Goal: Check status: Check status

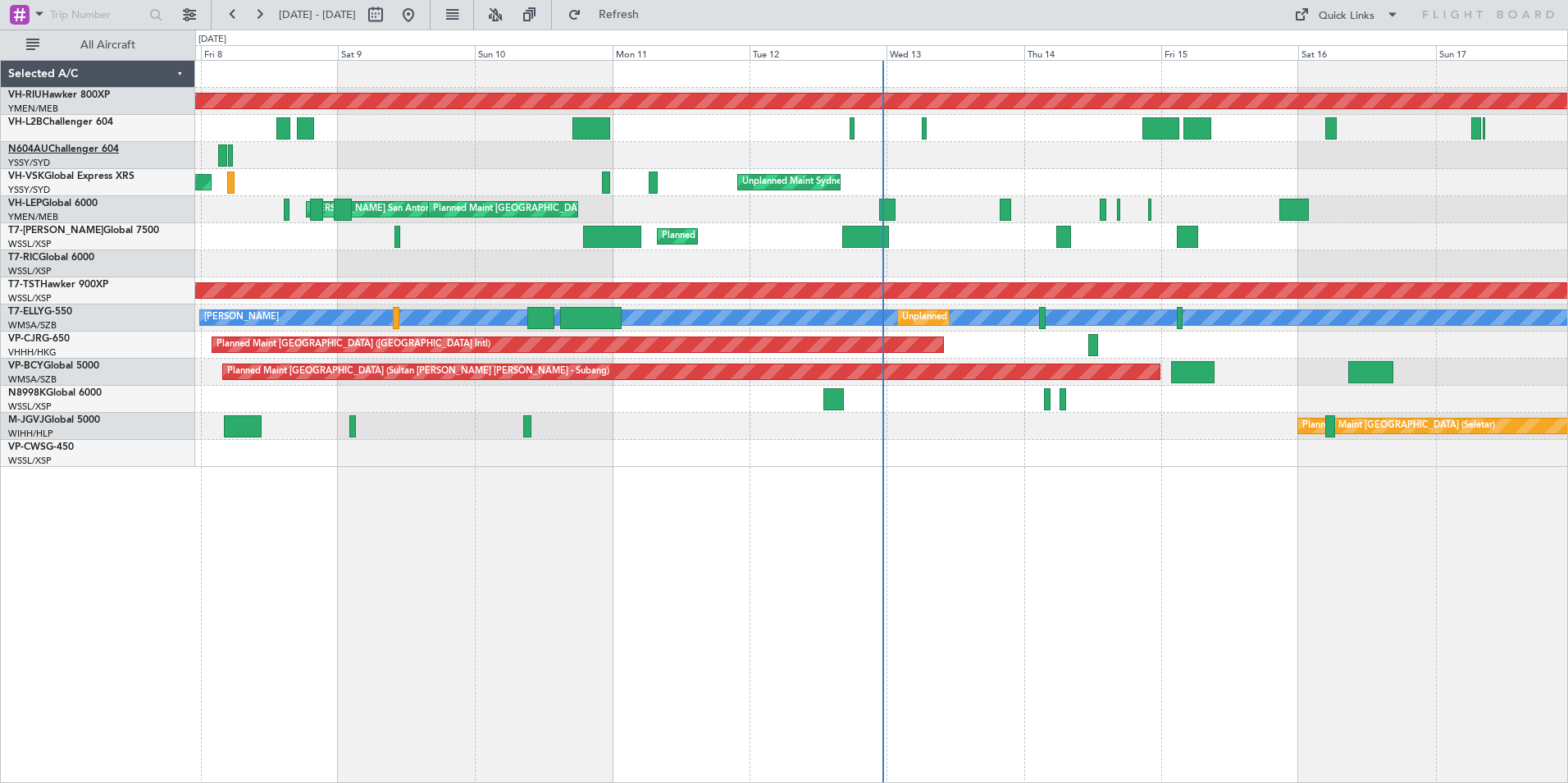
click at [48, 150] on link "N604AU Challenger 604" at bounding box center [63, 149] width 110 height 10
click at [56, 156] on div "N604AU Challenger 604" at bounding box center [101, 149] width 186 height 15
click at [56, 147] on link "N604AU Challenger 604" at bounding box center [63, 149] width 110 height 10
click at [54, 148] on link "N604AU Challenger 604" at bounding box center [63, 149] width 110 height 10
click at [56, 201] on link "VH-LEP Global 6000" at bounding box center [52, 203] width 89 height 10
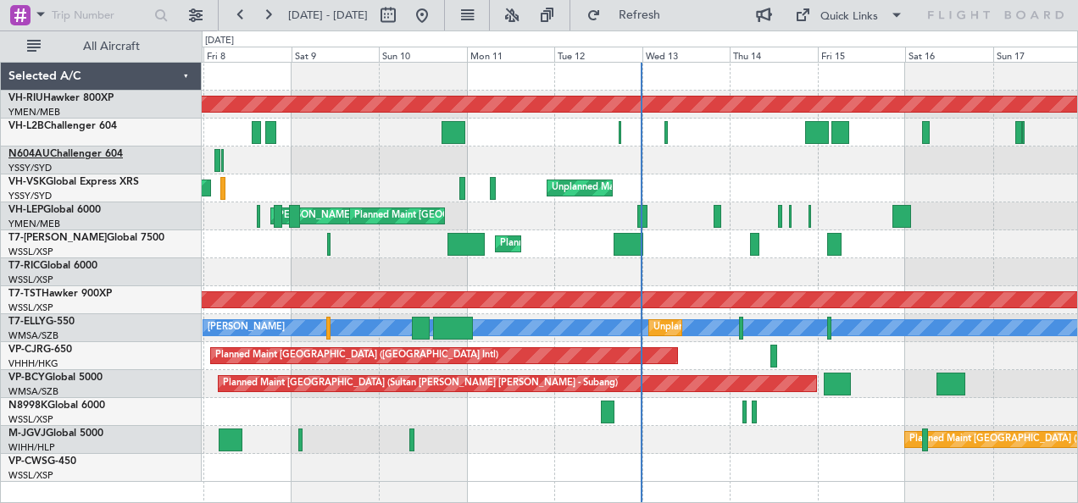
click at [60, 156] on link "N604AU Challenger 604" at bounding box center [65, 154] width 114 height 10
click at [59, 208] on link "VH-LEP Global 6000" at bounding box center [54, 210] width 92 height 10
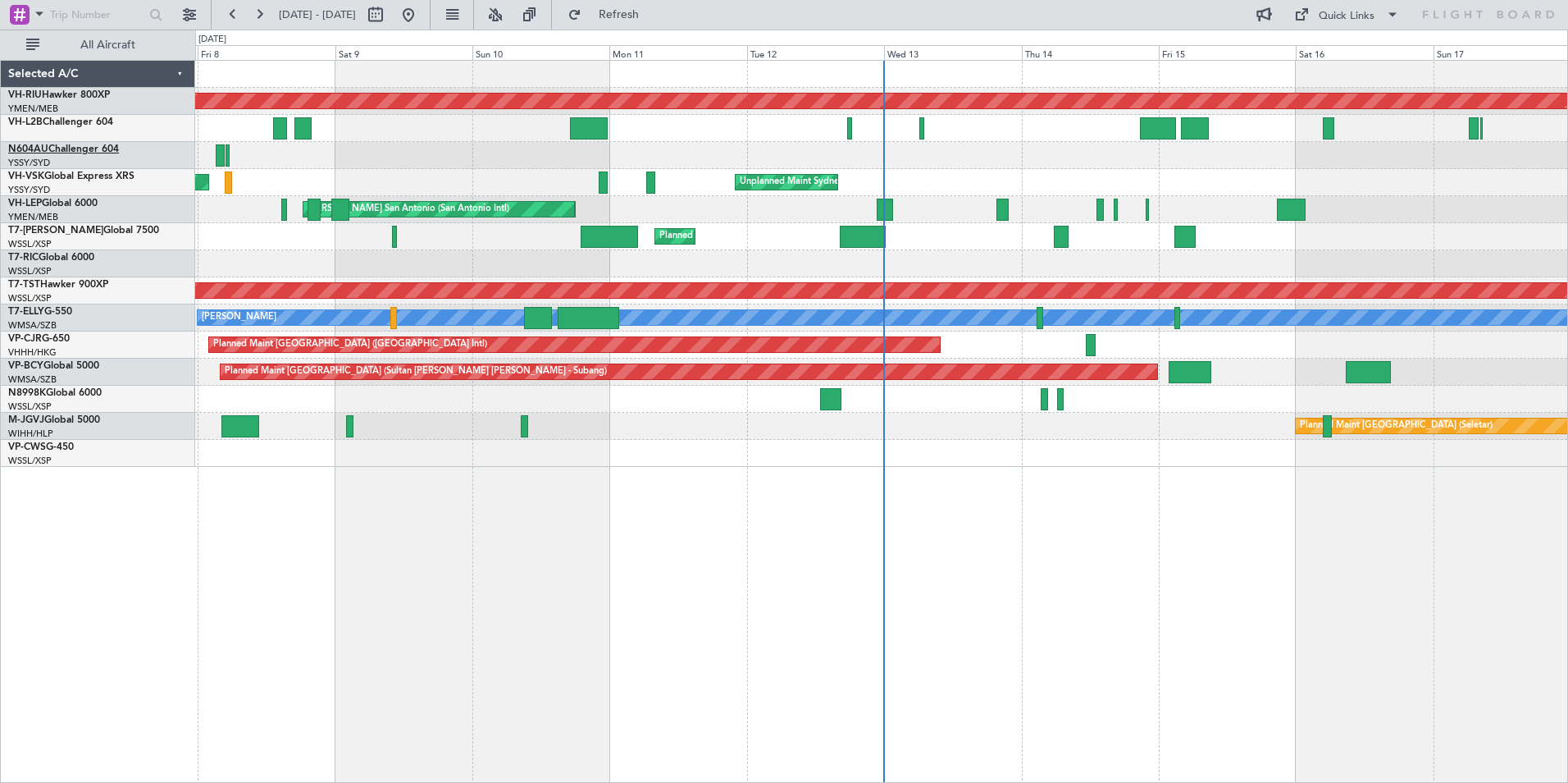
click at [63, 149] on link "N604AU Challenger 604" at bounding box center [63, 149] width 110 height 10
click at [56, 178] on link "VH-VSK Global Express XRS" at bounding box center [71, 176] width 127 height 10
click at [69, 94] on link "VH-RIU Hawker 800XP" at bounding box center [58, 95] width 102 height 10
click at [71, 97] on link "VH-RIU Hawker 800XP" at bounding box center [58, 95] width 102 height 10
click at [55, 121] on link "VH-L2B Challenger 604" at bounding box center [60, 122] width 105 height 10
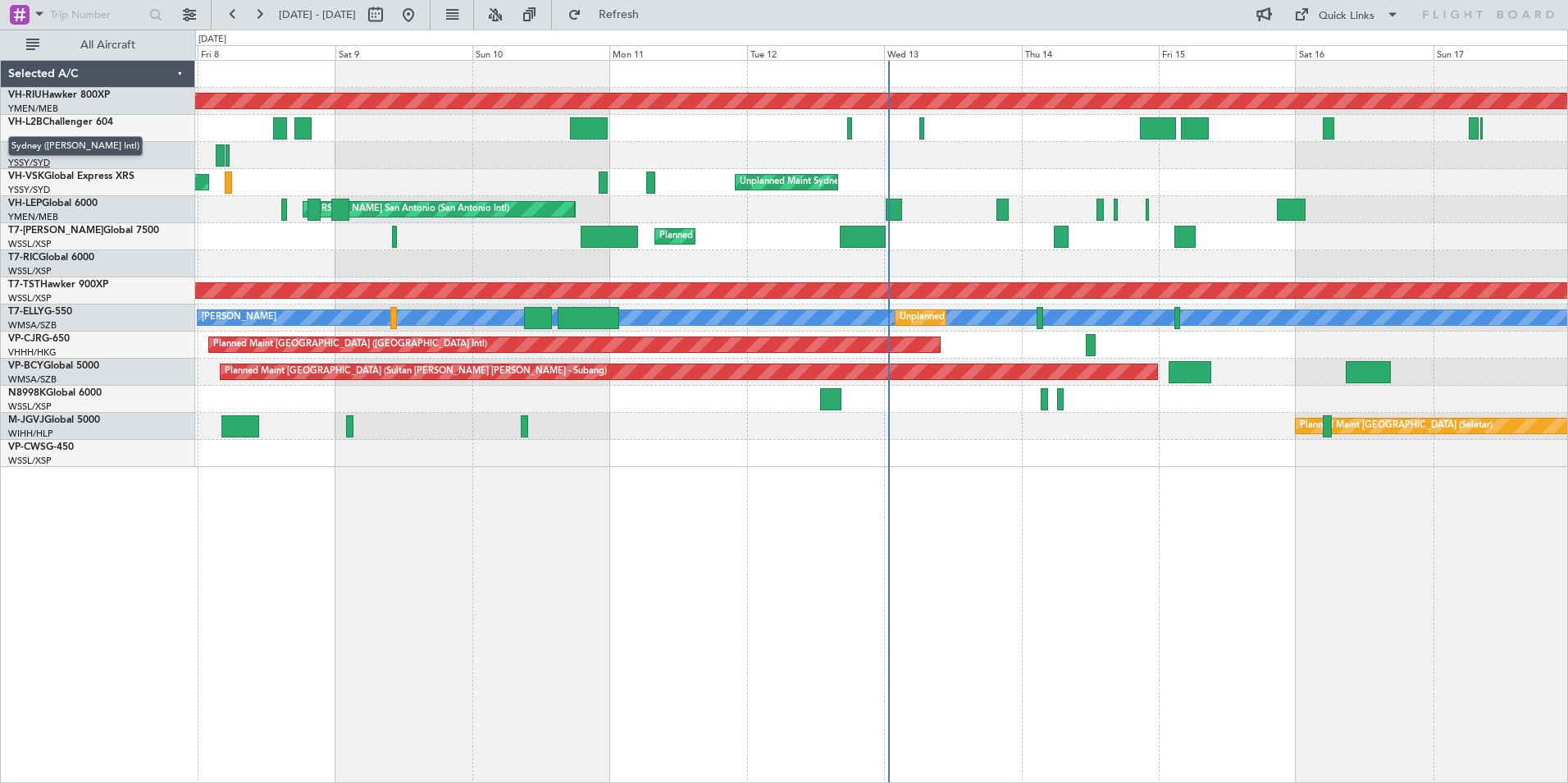
click at [52, 147] on span "Sydney ([PERSON_NAME] Intl)" at bounding box center [75, 146] width 135 height 20
click at [62, 148] on link "N604AU Challenger 604" at bounding box center [63, 149] width 110 height 10
